Goal: Task Accomplishment & Management: Use online tool/utility

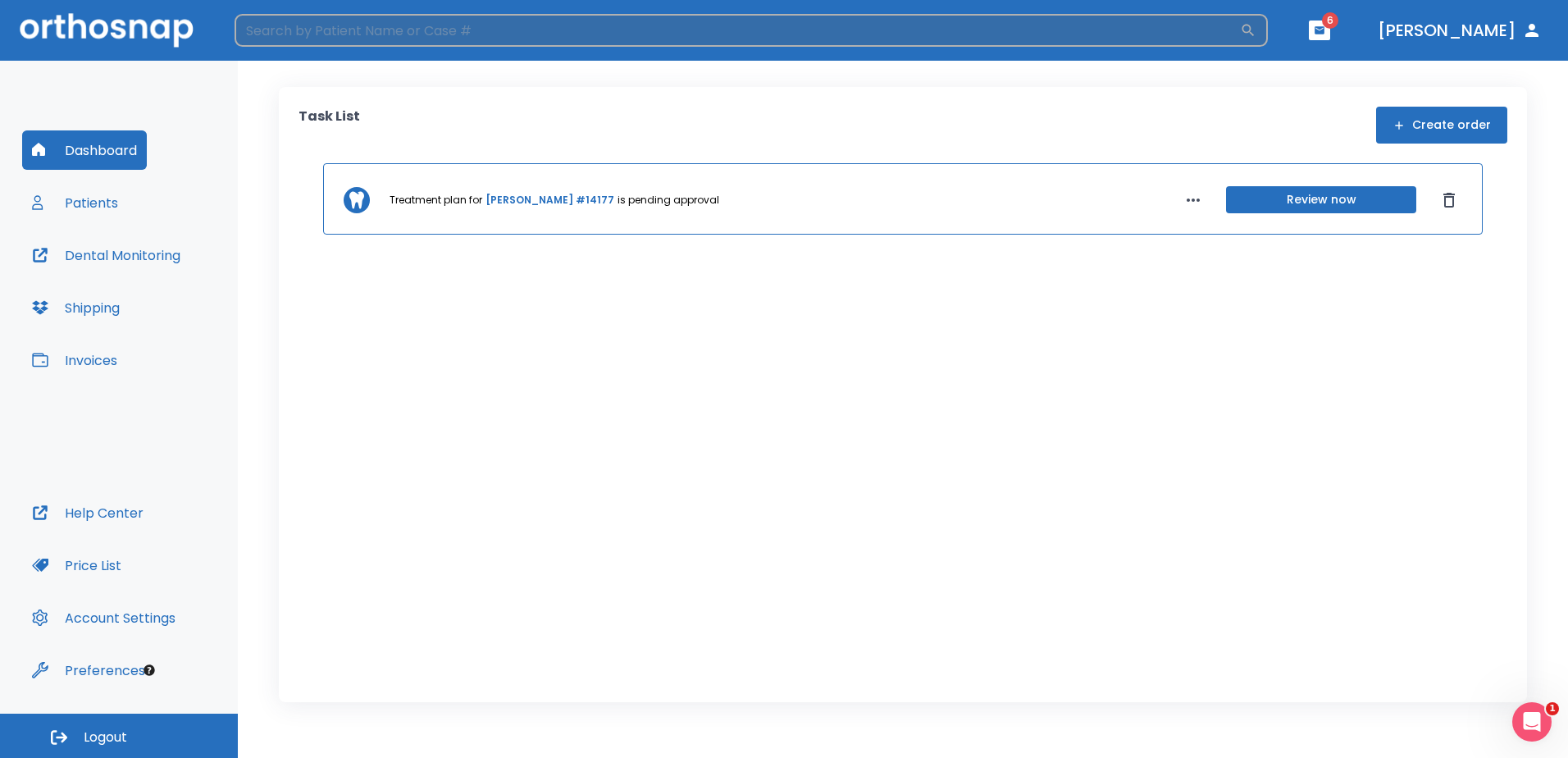
click at [300, 31] on input "search" at bounding box center [737, 30] width 1005 height 33
type input "[PERSON_NAME] de la [PERSON_NAME]"
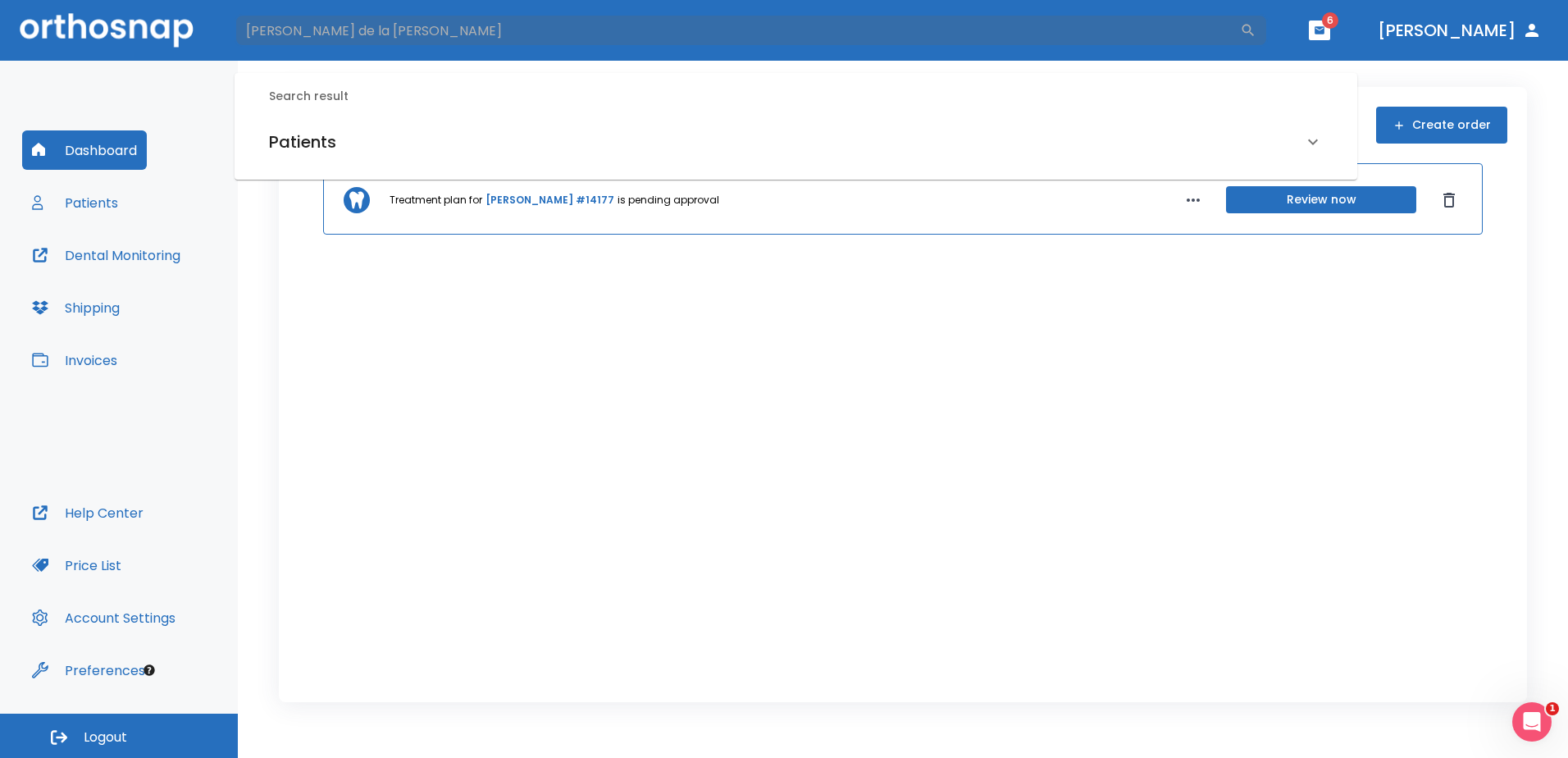
click at [331, 137] on h6 "Patients" at bounding box center [303, 142] width 67 height 26
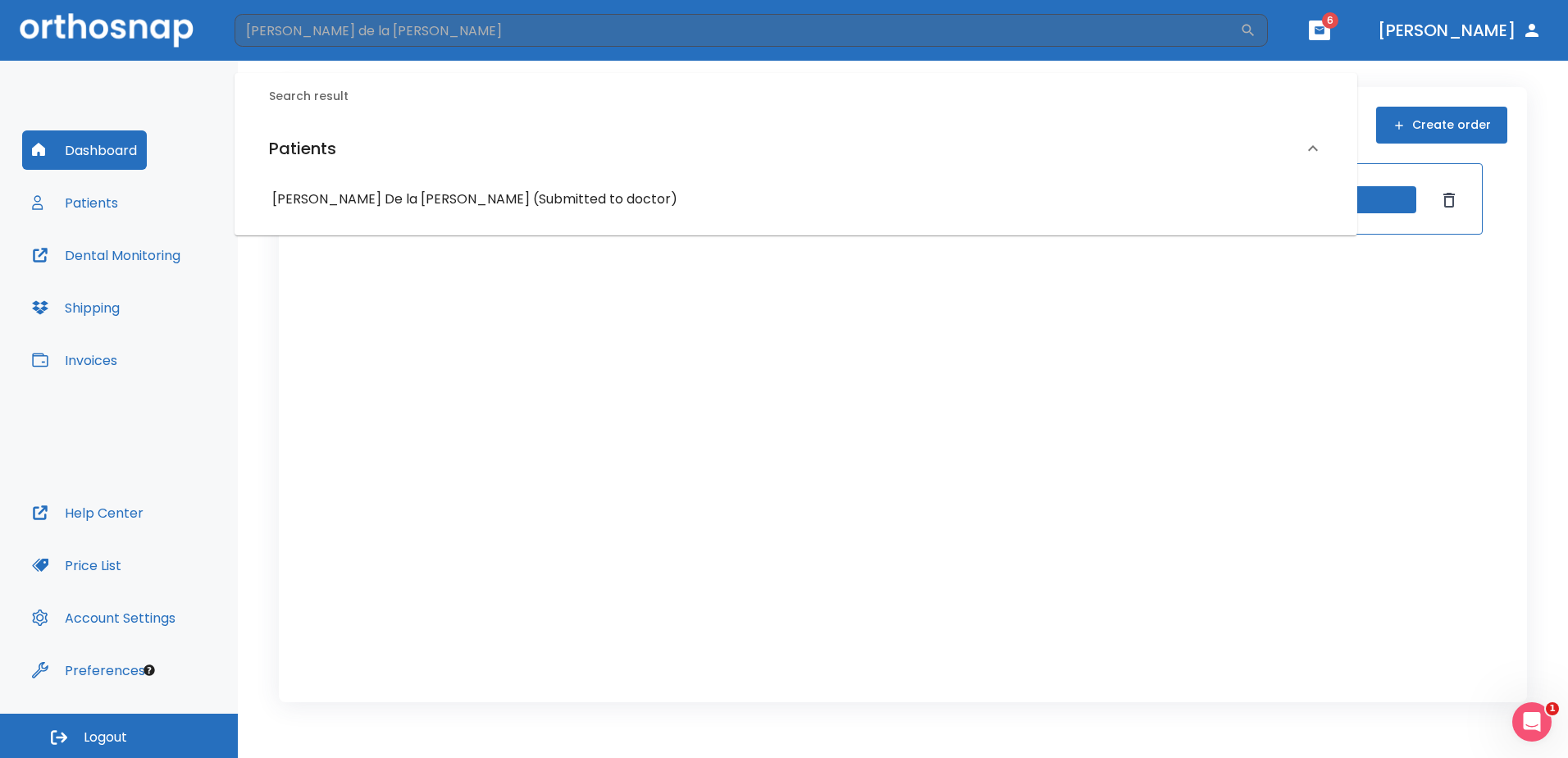
click at [359, 205] on h6 "[PERSON_NAME] De la [PERSON_NAME] (Submitted to doctor)" at bounding box center [795, 198] width 1047 height 23
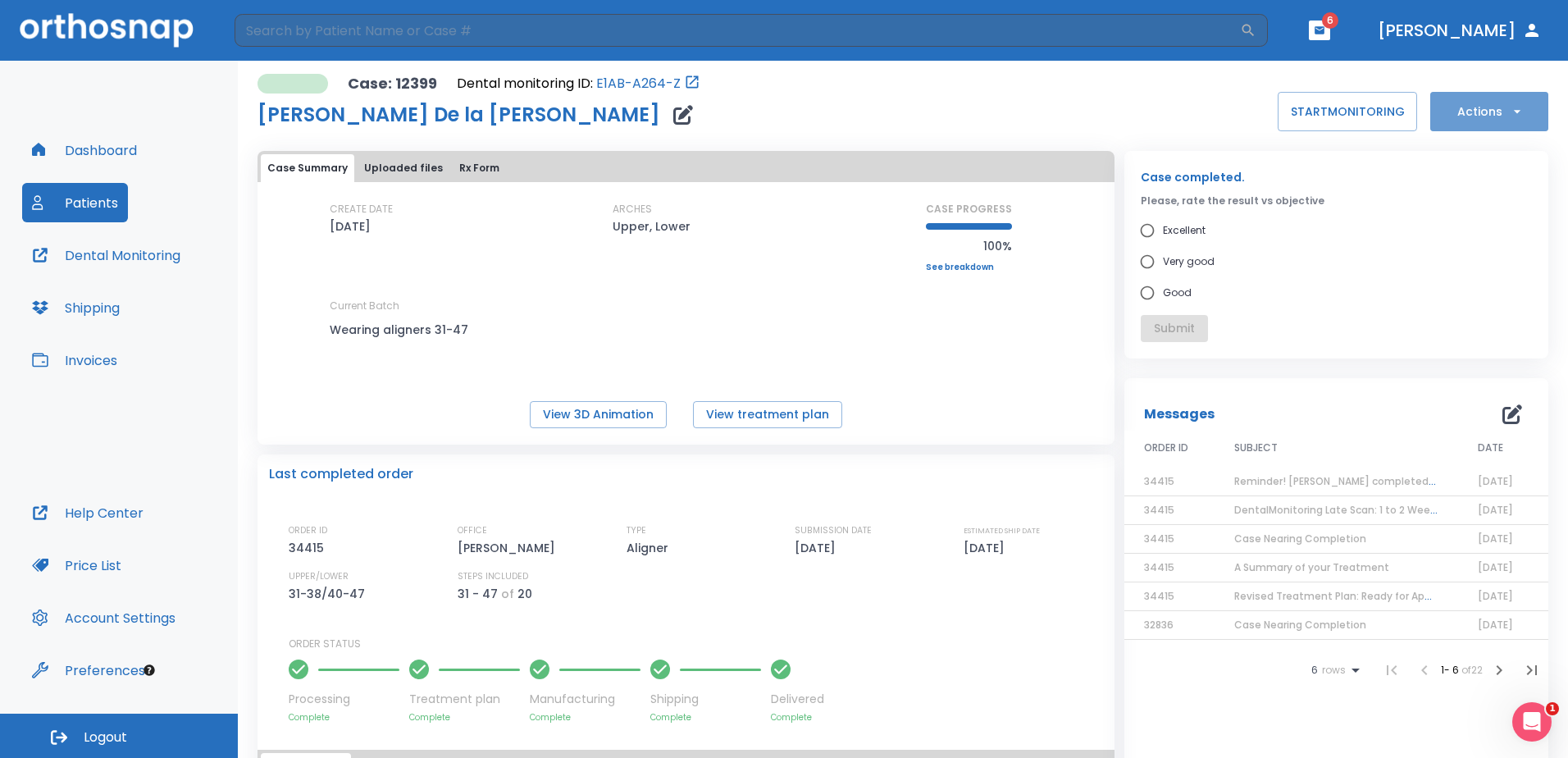
click at [1472, 116] on button "Actions" at bounding box center [1490, 111] width 118 height 39
click at [1486, 286] on p "Schedule consult" at bounding box center [1476, 281] width 87 height 15
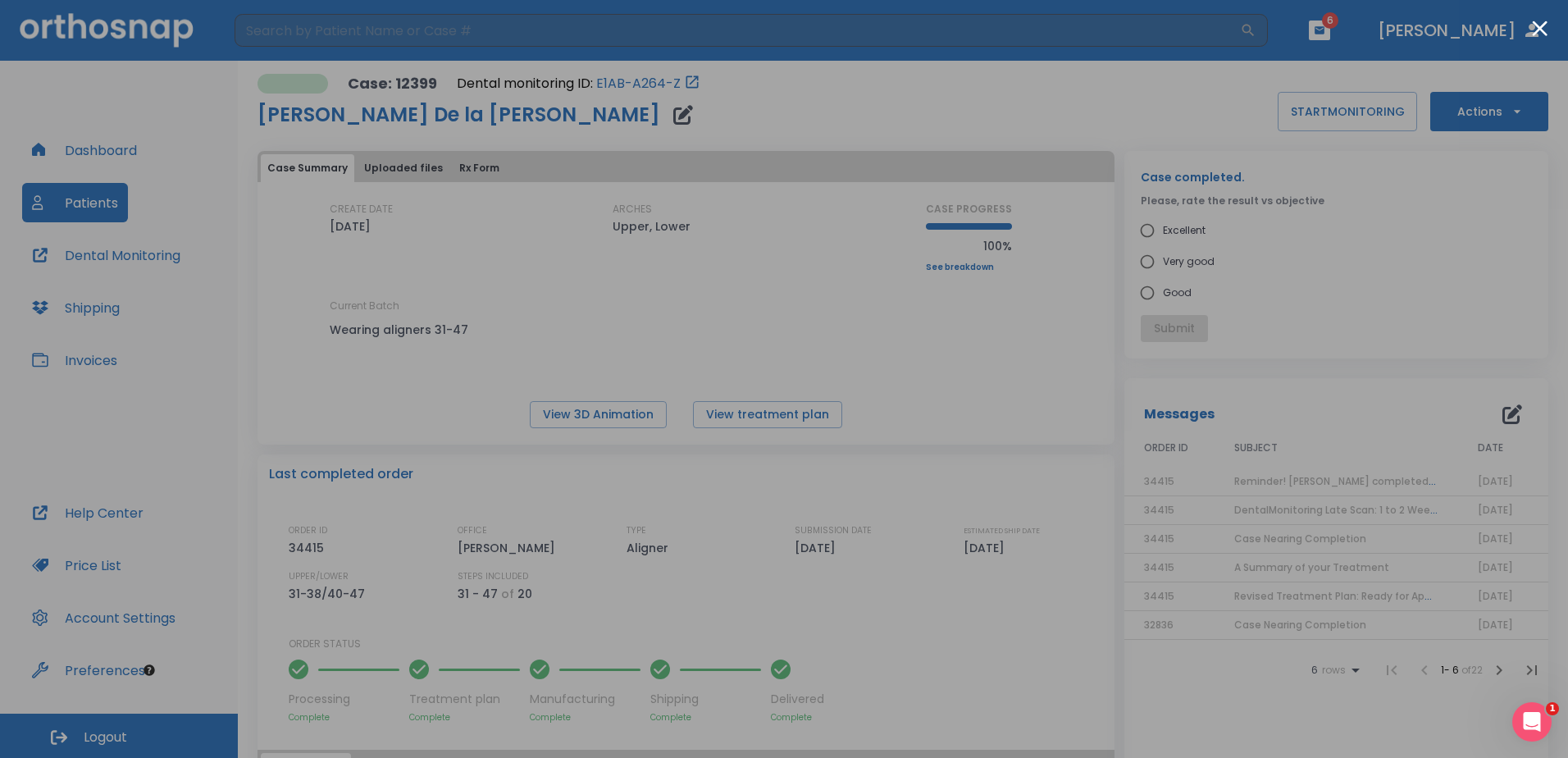
click at [1316, 279] on div at bounding box center [784, 379] width 1568 height 758
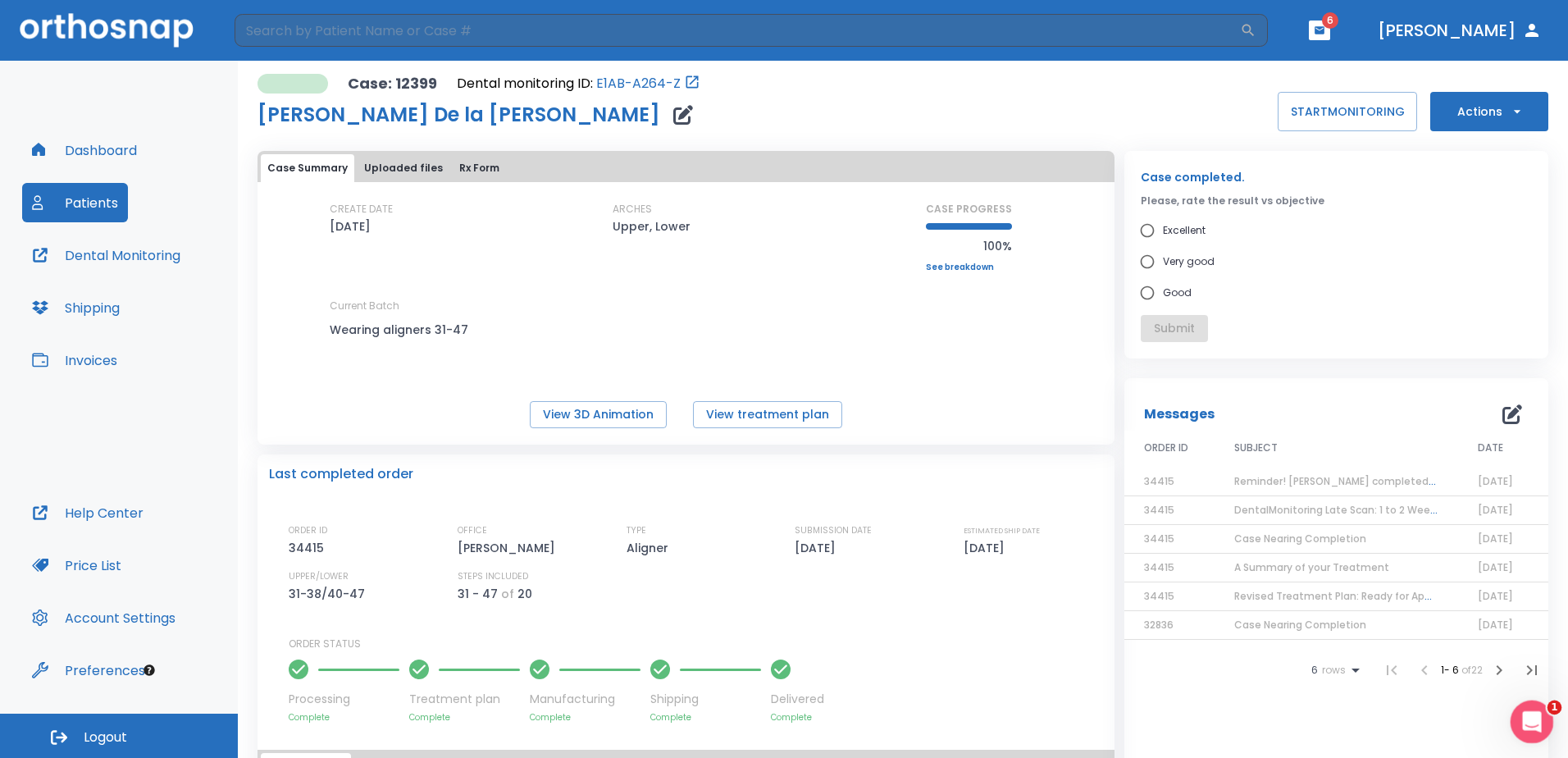
click at [1522, 723] on icon "Open Intercom Messenger" at bounding box center [1530, 720] width 27 height 27
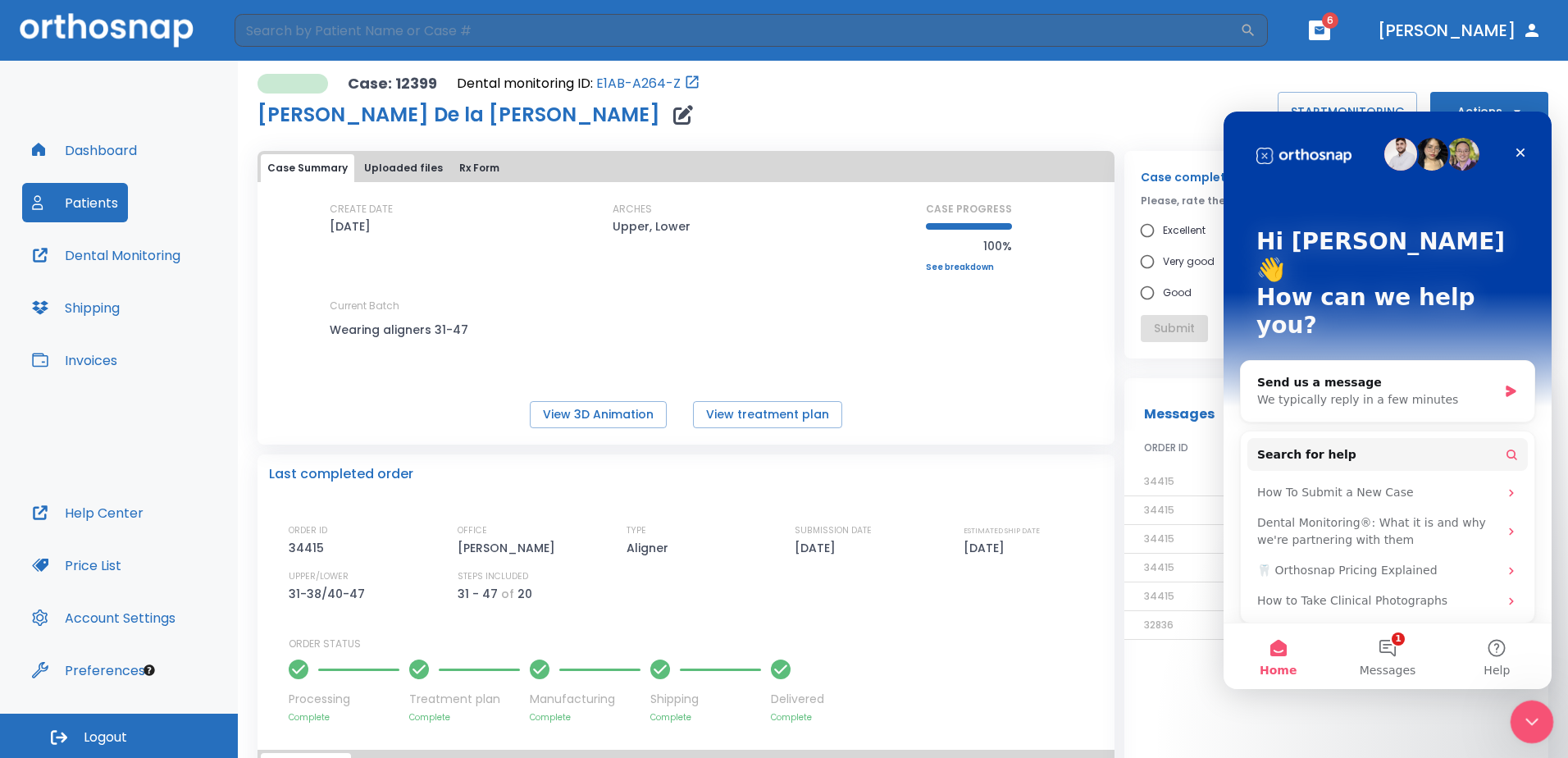
click at [1522, 723] on icon "Close Intercom Messenger" at bounding box center [1530, 720] width 20 height 20
